Goal: Information Seeking & Learning: Find specific fact

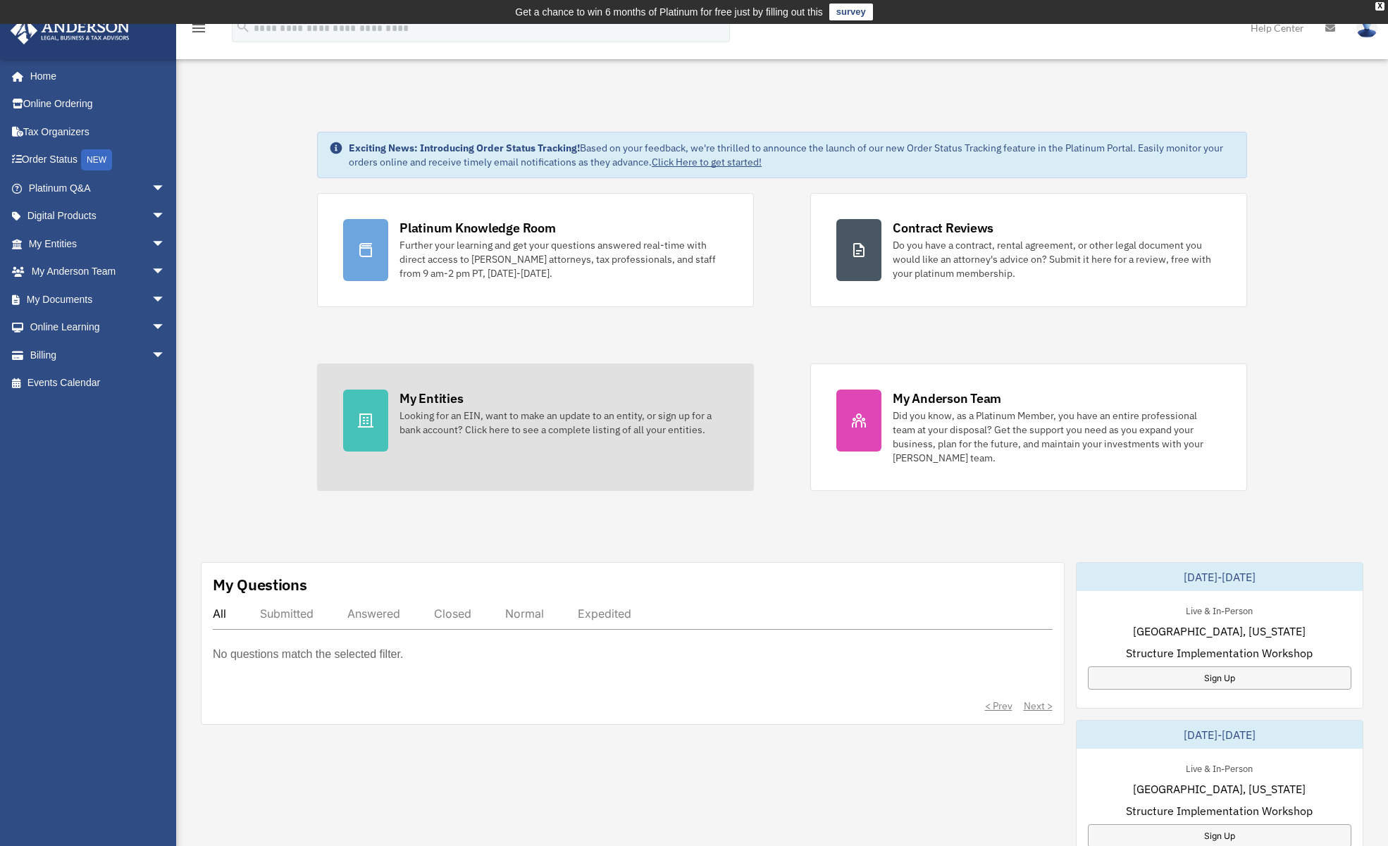
click at [487, 433] on div "Looking for an EIN, want to make an update to an entity, or sign up for a bank …" at bounding box center [564, 423] width 328 height 28
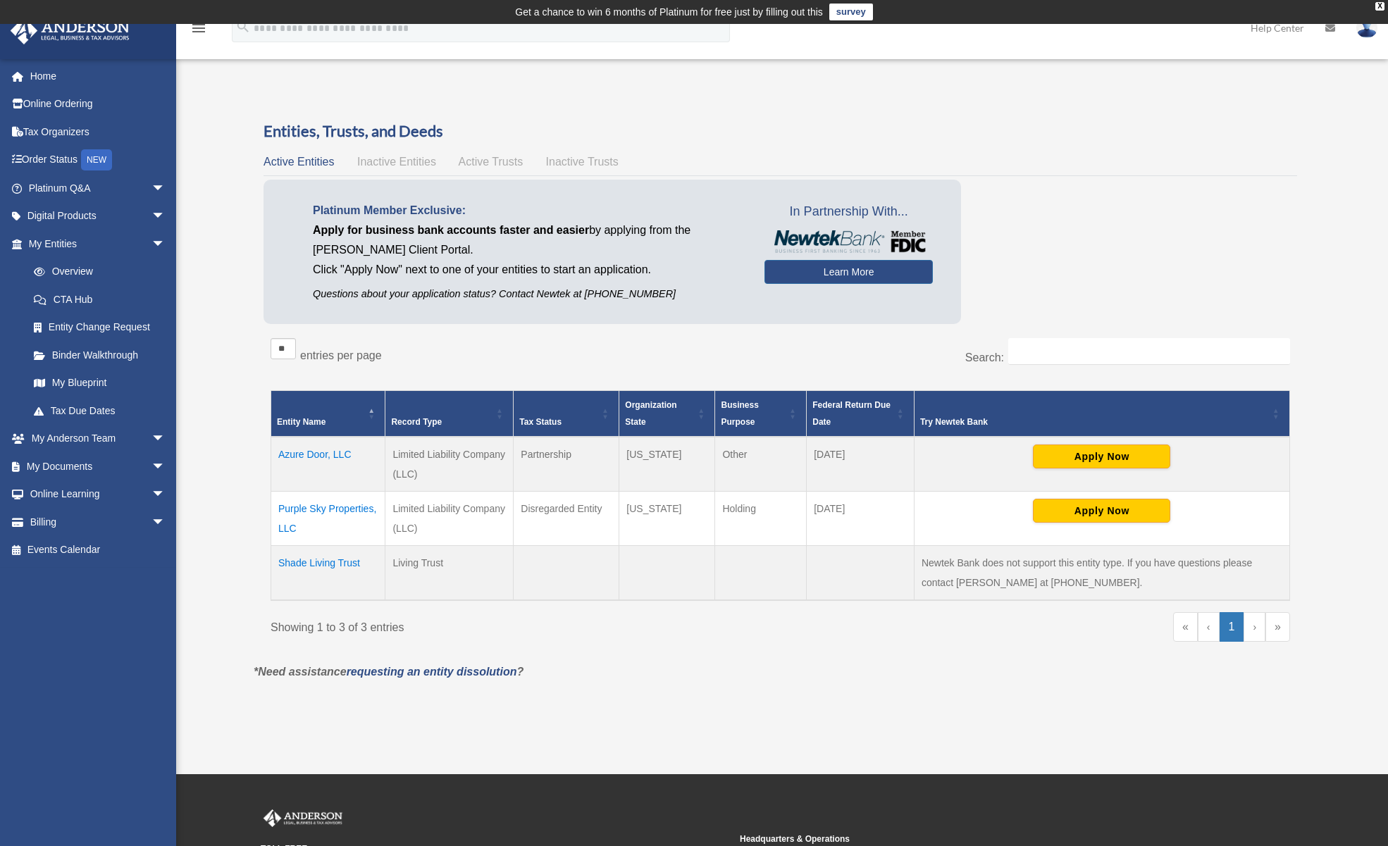
click at [309, 452] on td "Azure Door, LLC" at bounding box center [328, 464] width 114 height 55
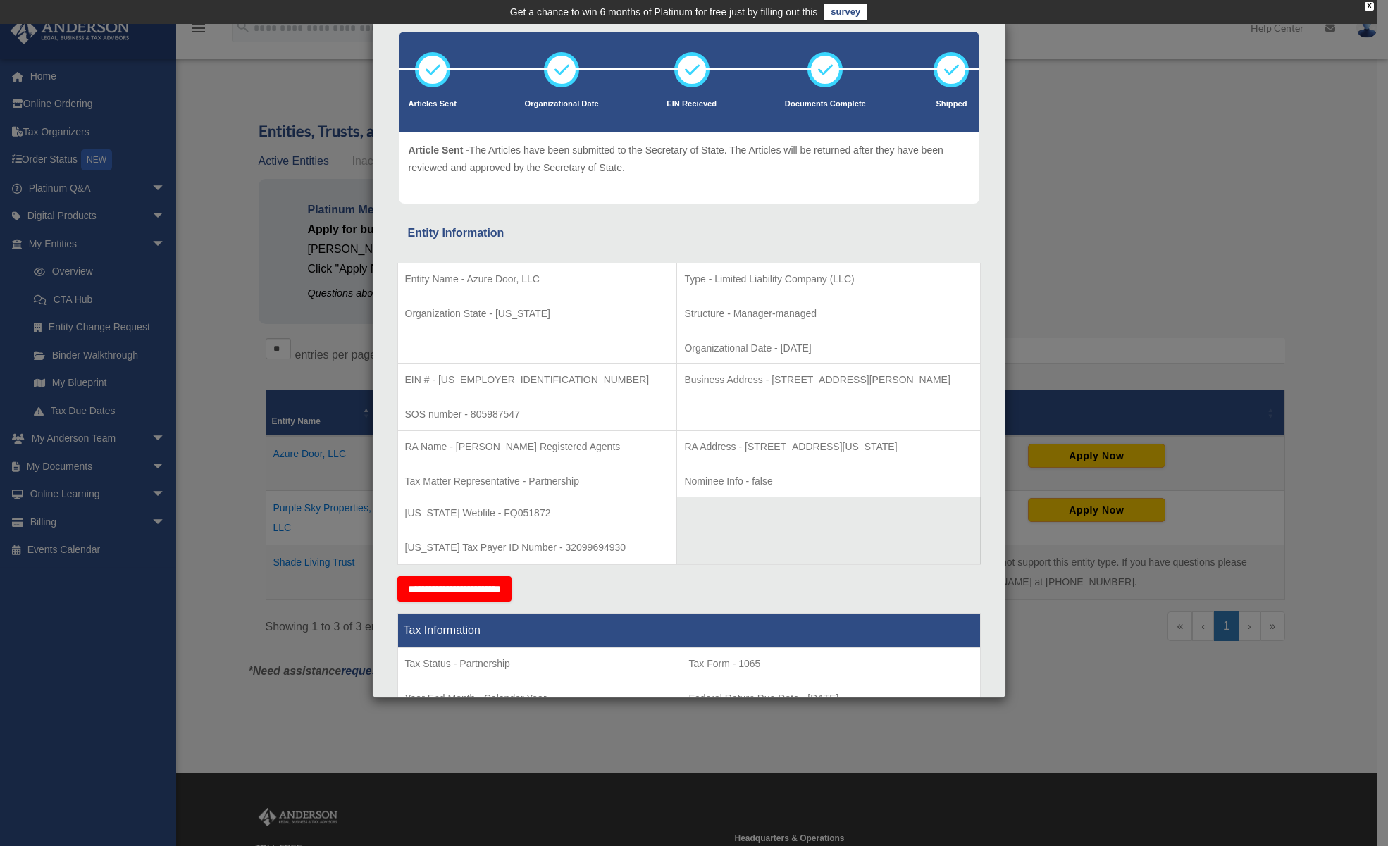
scroll to position [68, 0]
drag, startPoint x: 493, startPoint y: 379, endPoint x: 437, endPoint y: 381, distance: 55.7
click at [437, 381] on p "EIN # - [US_EMPLOYER_IDENTIFICATION_NUMBER]" at bounding box center [537, 380] width 265 height 18
copy p "[US_EMPLOYER_IDENTIFICATION_NUMBER]"
click at [515, 388] on p "EIN # - [US_EMPLOYER_IDENTIFICATION_NUMBER]" at bounding box center [537, 380] width 265 height 18
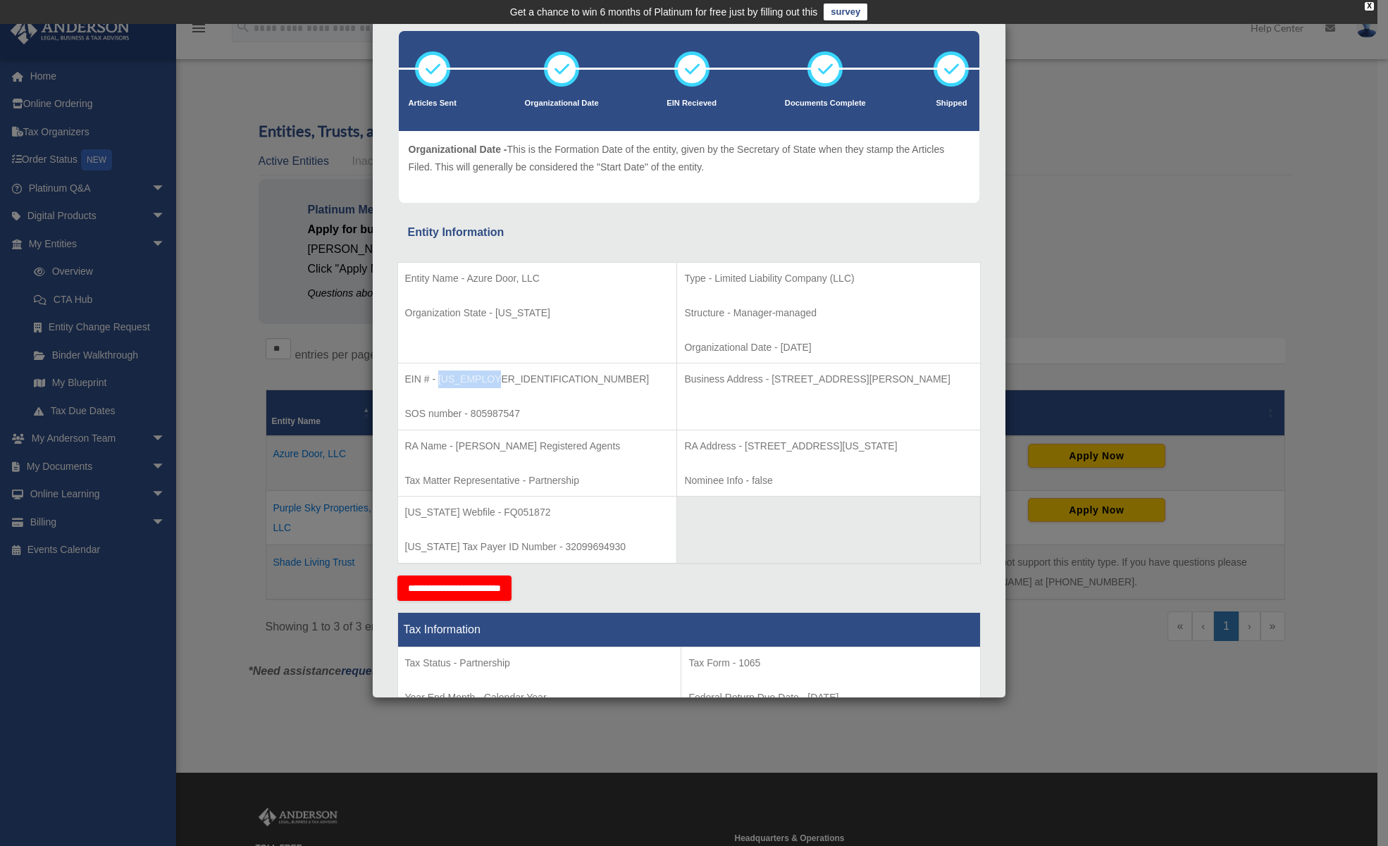
drag, startPoint x: 478, startPoint y: 379, endPoint x: 438, endPoint y: 381, distance: 40.2
click at [438, 381] on p "EIN # - [US_EMPLOYER_IDENTIFICATION_NUMBER]" at bounding box center [537, 380] width 265 height 18
copy p "[US_EMPLOYER_IDENTIFICATION_NUMBER]"
